Goal: Task Accomplishment & Management: Manage account settings

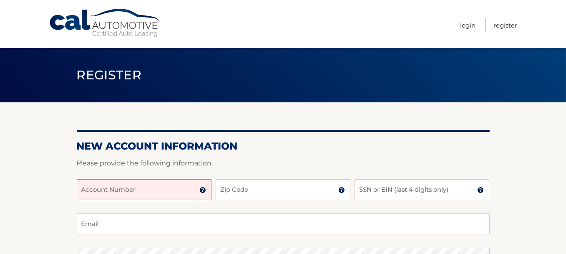
click at [170, 187] on input "Account Number" at bounding box center [144, 189] width 135 height 21
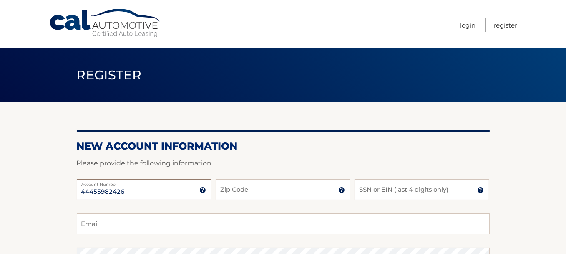
type input "44455982426"
click at [269, 191] on input "Zip Code" at bounding box center [283, 189] width 135 height 21
type input "14086"
click at [418, 189] on input "SSN or EIN (last 4 digits only)" at bounding box center [421, 189] width 135 height 21
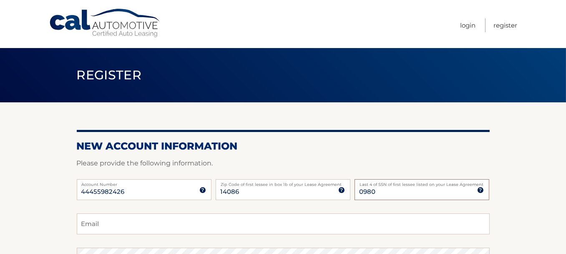
type input "0980"
click at [408, 221] on input "Email" at bounding box center [283, 223] width 413 height 21
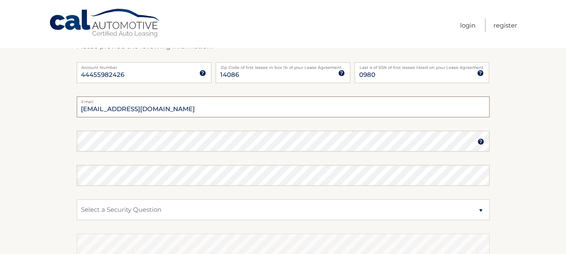
scroll to position [167, 0]
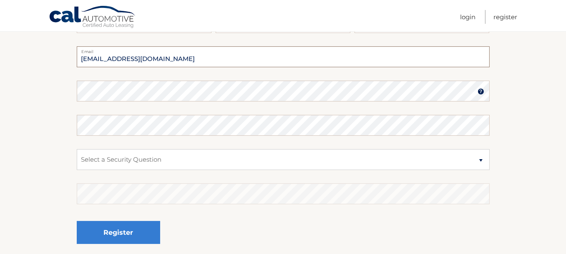
type input "hwairborne@hotmail.com"
click at [482, 93] on img at bounding box center [480, 91] width 7 height 7
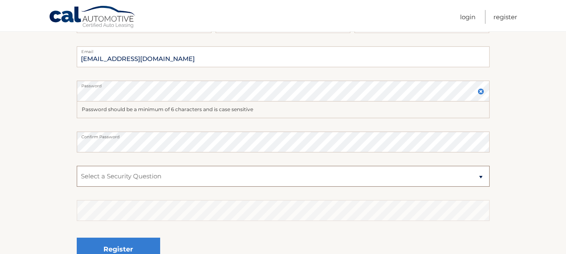
click at [241, 173] on select "Select a Security Question What was the name of your elementary school? What is…" at bounding box center [283, 176] width 413 height 21
select select "2"
click at [77, 166] on select "Select a Security Question What was the name of your elementary school? What is…" at bounding box center [283, 176] width 413 height 21
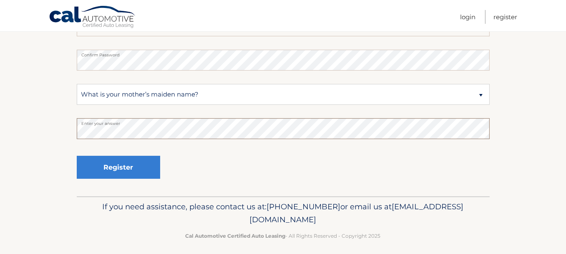
scroll to position [254, 0]
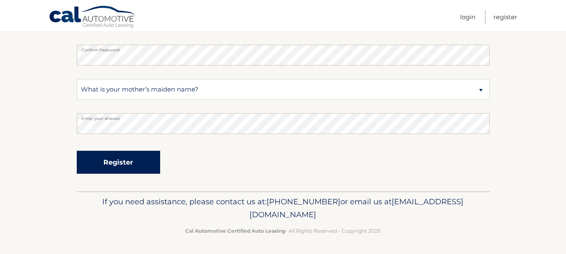
click at [132, 166] on button "Register" at bounding box center [118, 162] width 83 height 23
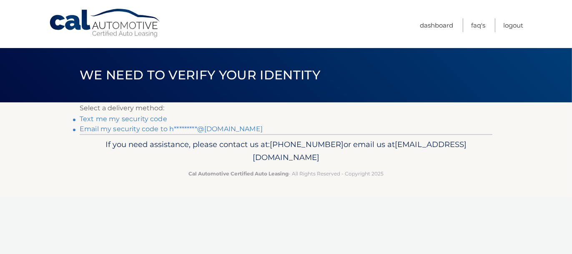
click at [118, 129] on link "Email my security code to h*********@hotmail.com" at bounding box center [171, 129] width 183 height 8
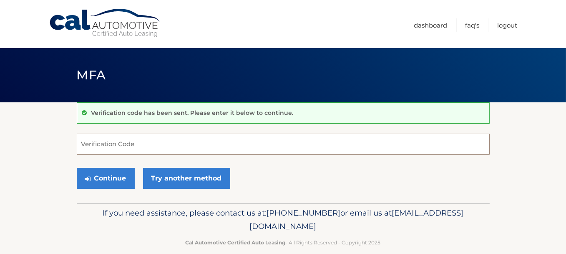
click at [207, 143] on input "Verification Code" at bounding box center [283, 143] width 413 height 21
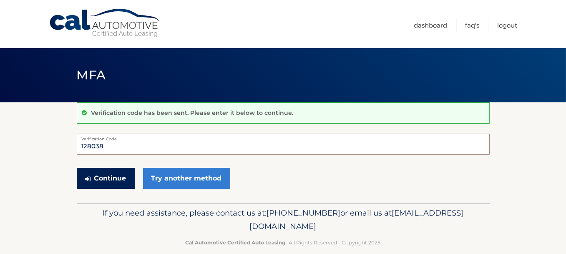
type input "128038"
click at [110, 176] on button "Continue" at bounding box center [106, 178] width 58 height 21
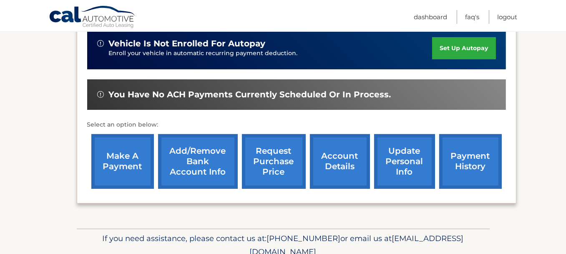
scroll to position [250, 0]
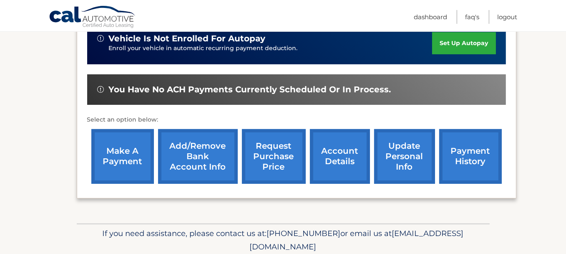
click at [196, 153] on link "Add/Remove bank account info" at bounding box center [198, 156] width 80 height 55
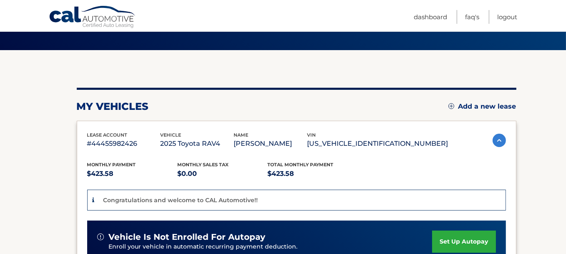
scroll to position [42, 0]
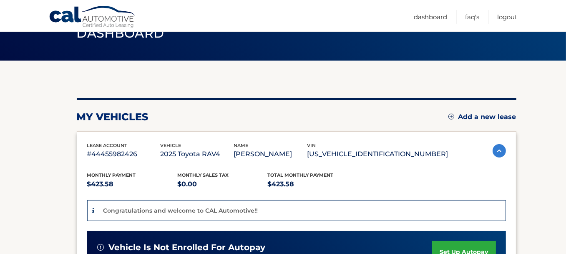
click at [495, 150] on img at bounding box center [498, 150] width 13 height 13
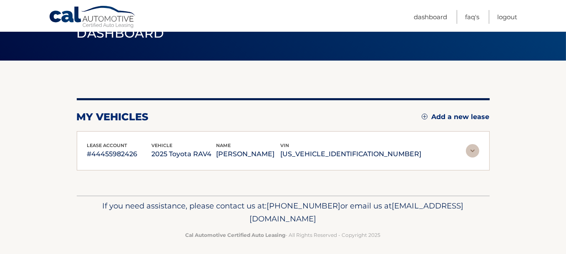
click at [470, 151] on img at bounding box center [472, 150] width 13 height 13
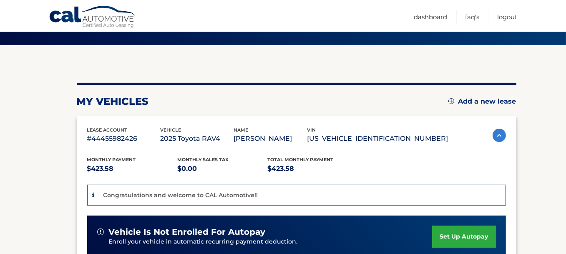
scroll to position [0, 0]
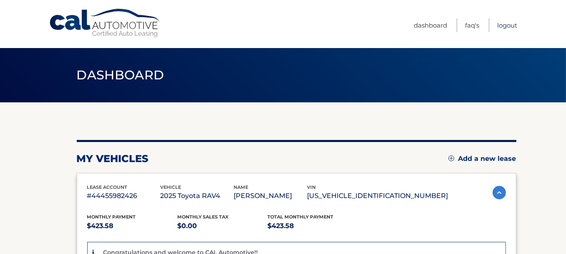
click at [504, 26] on link "Logout" at bounding box center [507, 25] width 20 height 14
